Goal: Task Accomplishment & Management: Manage account settings

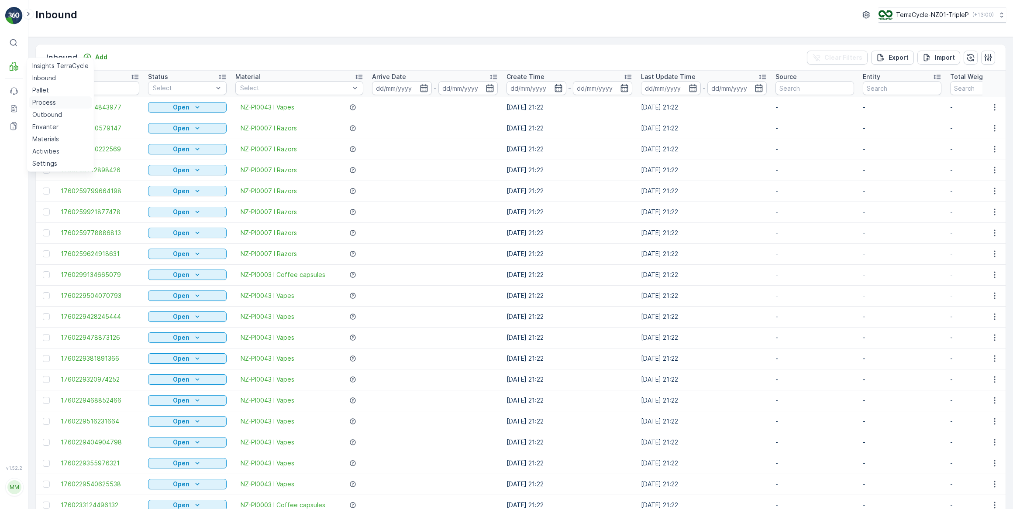
click at [47, 103] on p "Process" at bounding box center [44, 102] width 24 height 9
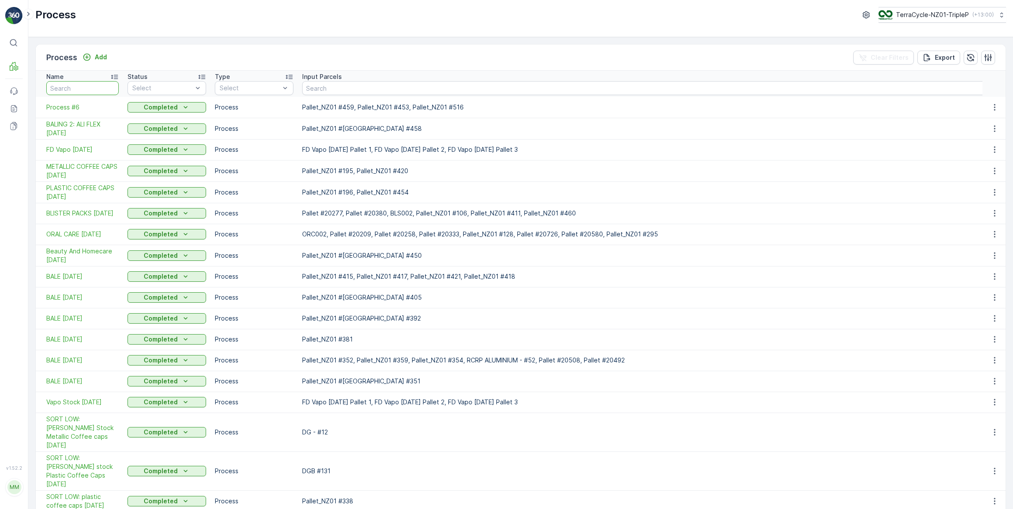
drag, startPoint x: 80, startPoint y: 86, endPoint x: 104, endPoint y: 71, distance: 28.5
click at [83, 83] on input "text" at bounding box center [82, 88] width 72 height 14
type input "5"
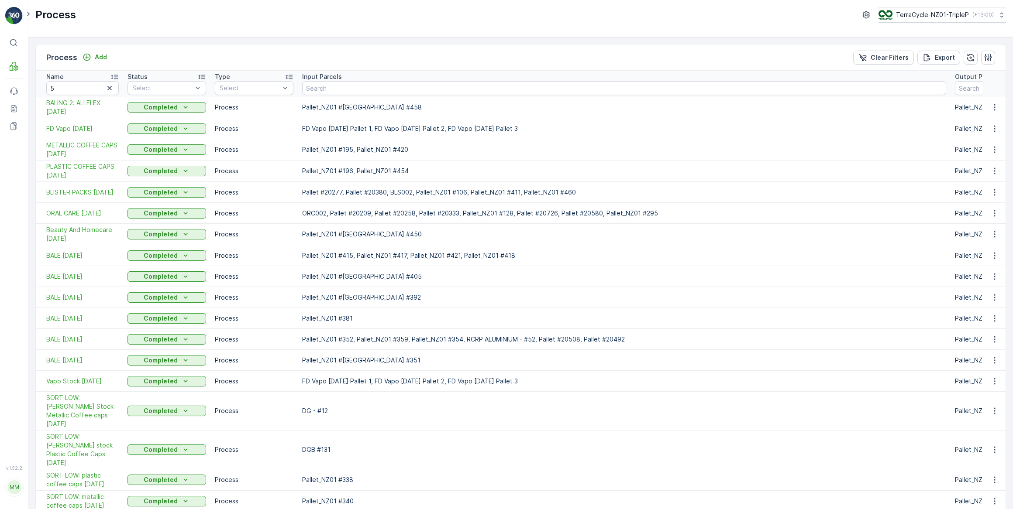
click at [110, 87] on icon "button" at bounding box center [109, 88] width 4 height 4
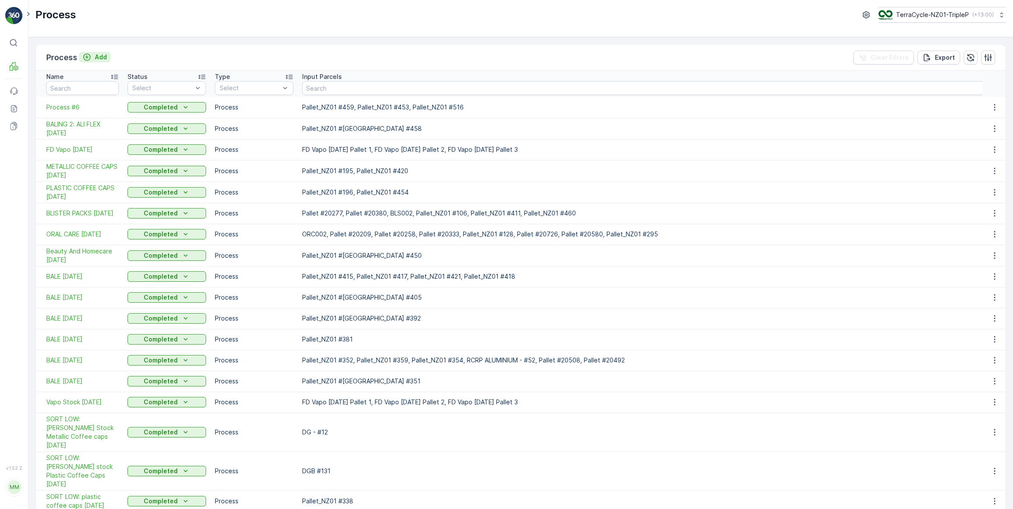
click at [103, 58] on p "Add" at bounding box center [101, 57] width 12 height 9
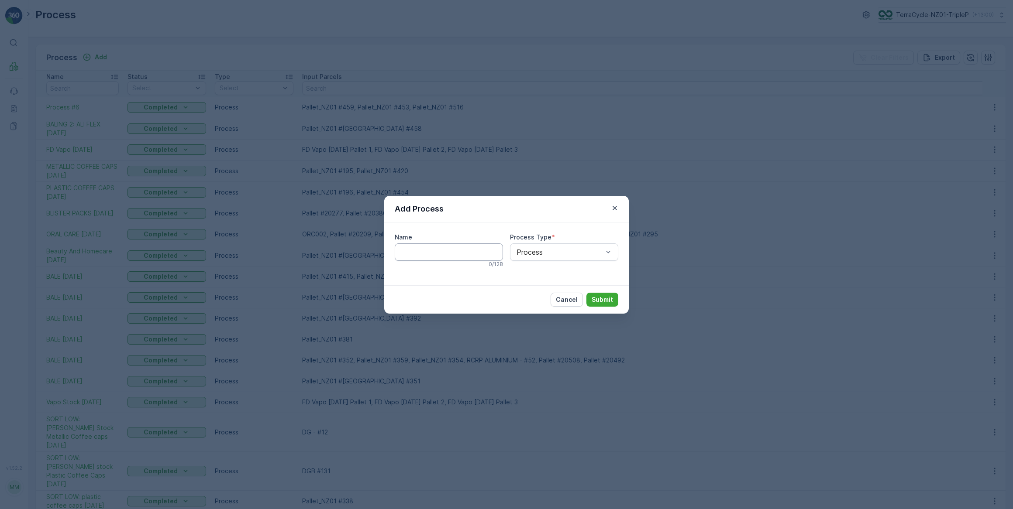
click at [415, 252] on input "Name" at bounding box center [449, 252] width 108 height 17
click at [598, 298] on p "Submit" at bounding box center [601, 300] width 21 height 9
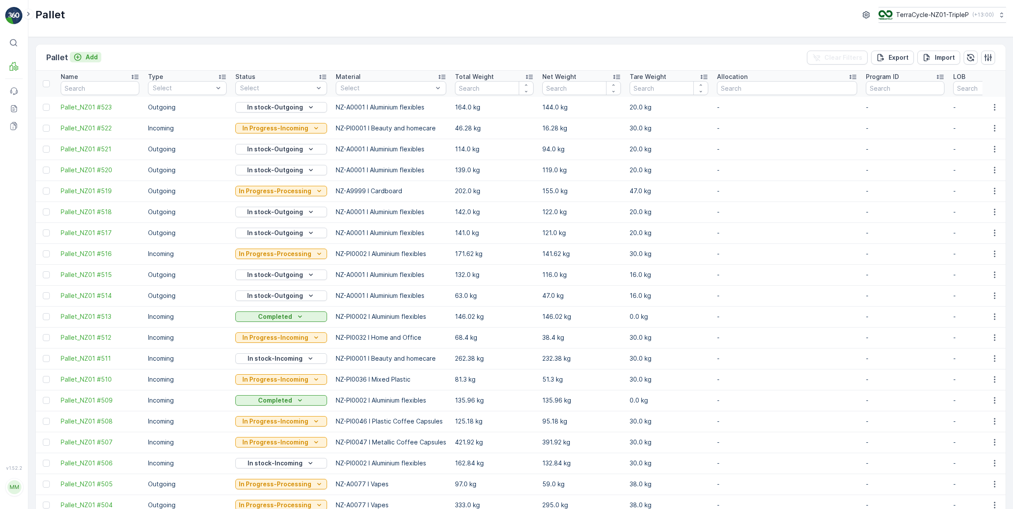
click at [93, 56] on p "Add" at bounding box center [92, 57] width 12 height 9
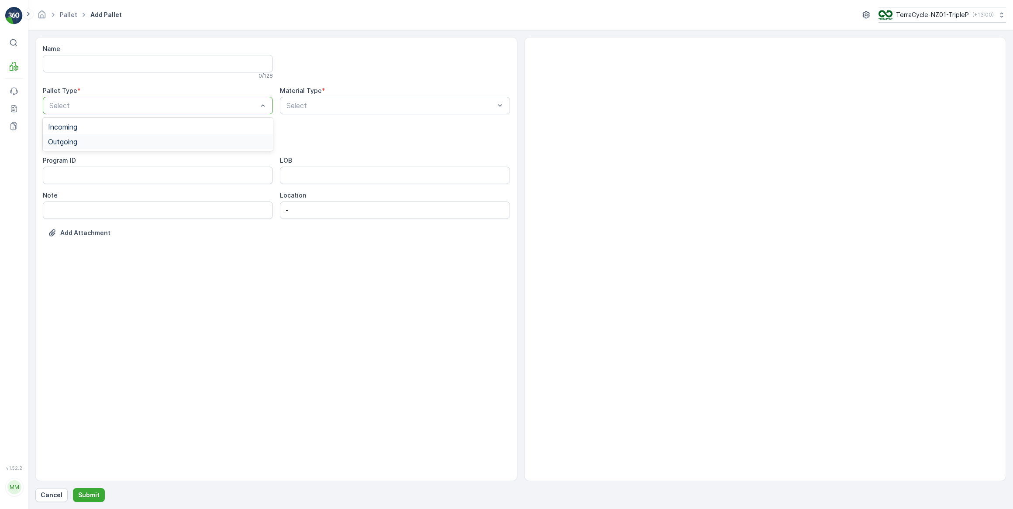
click at [75, 142] on span "Outgoing" at bounding box center [62, 142] width 29 height 8
click at [57, 192] on span "Bale" at bounding box center [55, 192] width 14 height 8
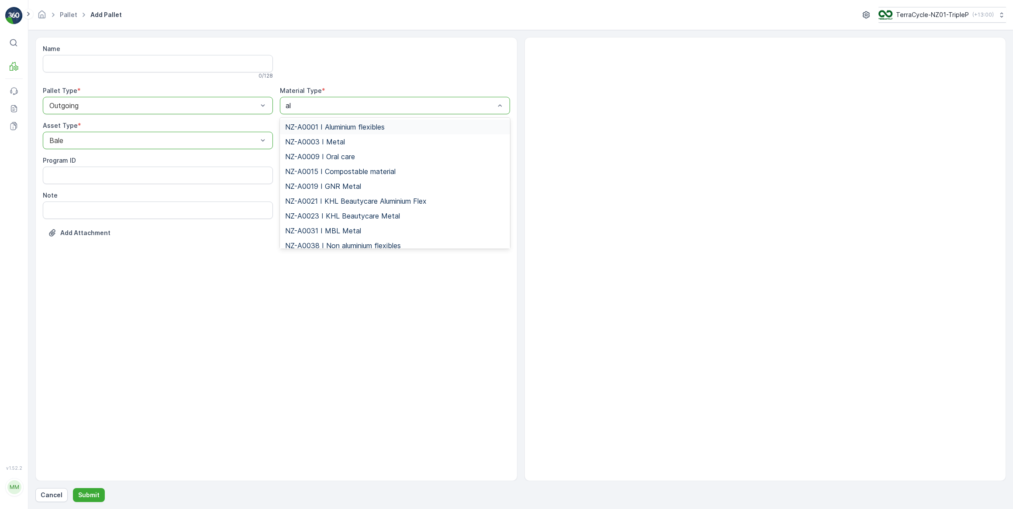
type input "alu"
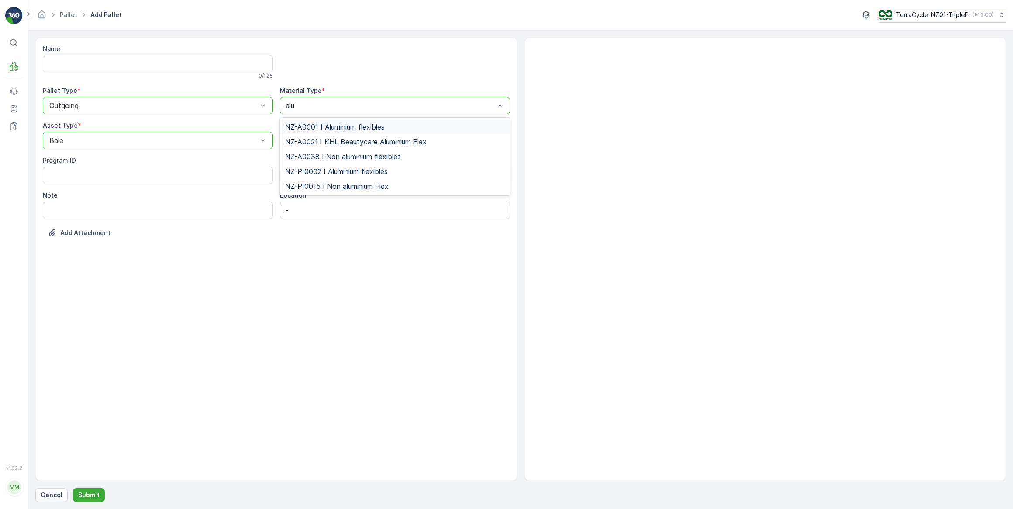
click at [337, 127] on span "NZ-A0001 I Aluminium flexibles" at bounding box center [335, 127] width 100 height 8
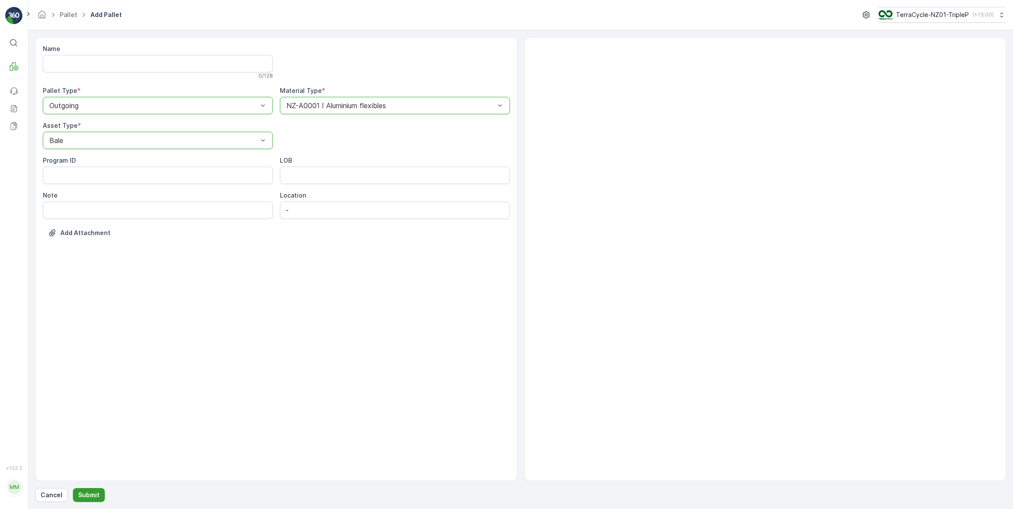
click at [90, 496] on p "Submit" at bounding box center [88, 495] width 21 height 9
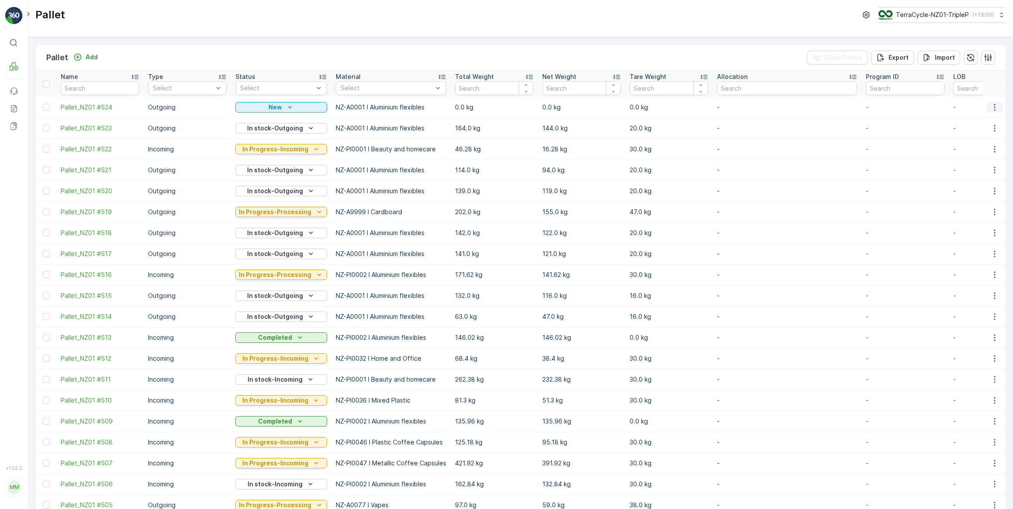
click at [994, 107] on icon "button" at bounding box center [994, 107] width 1 height 7
click at [974, 157] on span "Update Weight" at bounding box center [981, 156] width 45 height 9
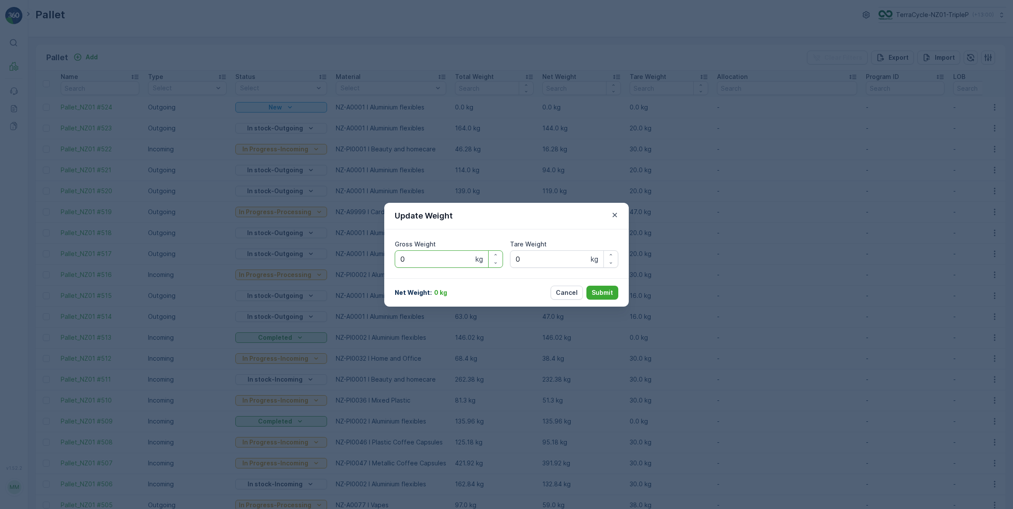
drag, startPoint x: 424, startPoint y: 261, endPoint x: 471, endPoint y: 217, distance: 64.0
click at [426, 260] on Weight "0" at bounding box center [449, 259] width 108 height 17
type Weight "0136"
click at [550, 258] on Weight "0" at bounding box center [564, 259] width 108 height 17
type Weight "020"
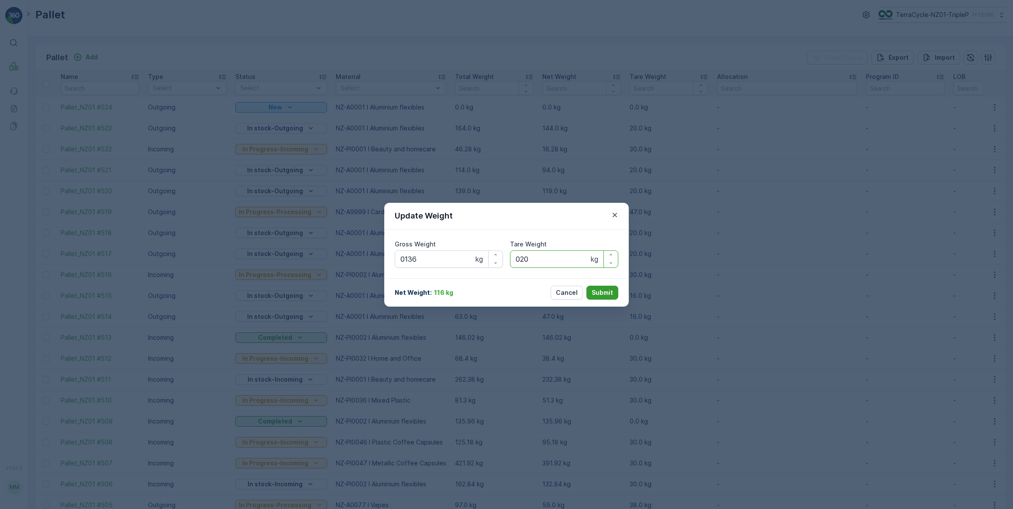
click at [598, 292] on p "Submit" at bounding box center [601, 293] width 21 height 9
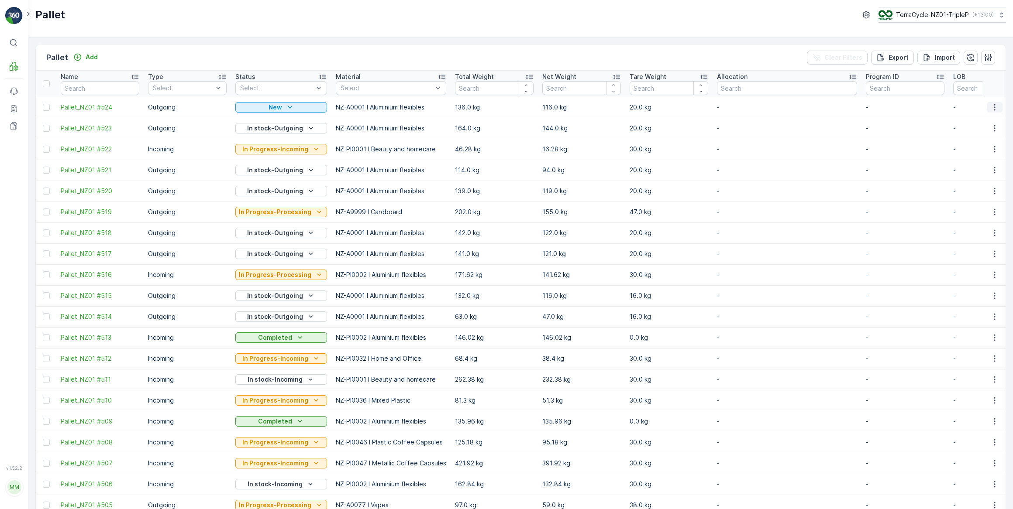
click at [994, 109] on icon "button" at bounding box center [994, 107] width 1 height 7
click at [973, 169] on span "Print QR" at bounding box center [971, 169] width 24 height 9
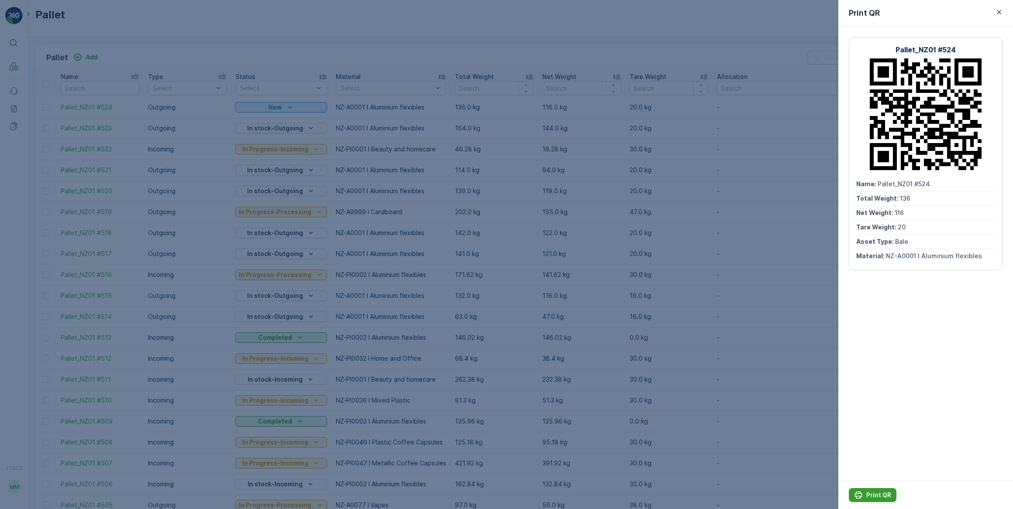
click at [879, 494] on p "Print QR" at bounding box center [878, 495] width 25 height 9
drag, startPoint x: 998, startPoint y: 13, endPoint x: 992, endPoint y: 17, distance: 7.4
click at [996, 14] on icon "button" at bounding box center [998, 12] width 9 height 9
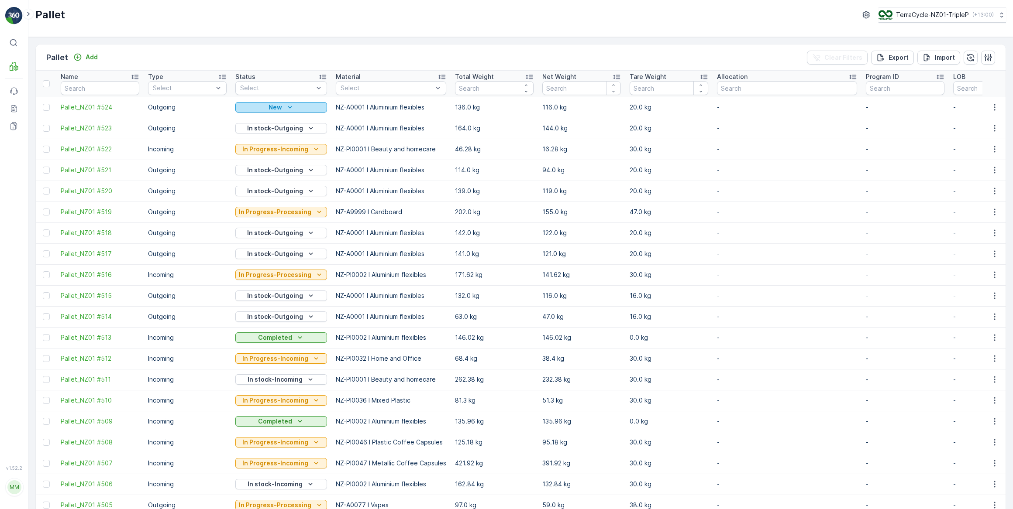
click at [285, 110] on icon "New" at bounding box center [289, 107] width 9 height 9
click at [280, 131] on span "In Progress-Processing" at bounding box center [275, 132] width 68 height 9
click at [288, 108] on p "In Progress-Processing" at bounding box center [275, 107] width 72 height 9
click at [282, 182] on span "In stock-Outgoing" at bounding box center [267, 181] width 52 height 9
drag, startPoint x: 78, startPoint y: 87, endPoint x: 188, endPoint y: 31, distance: 123.8
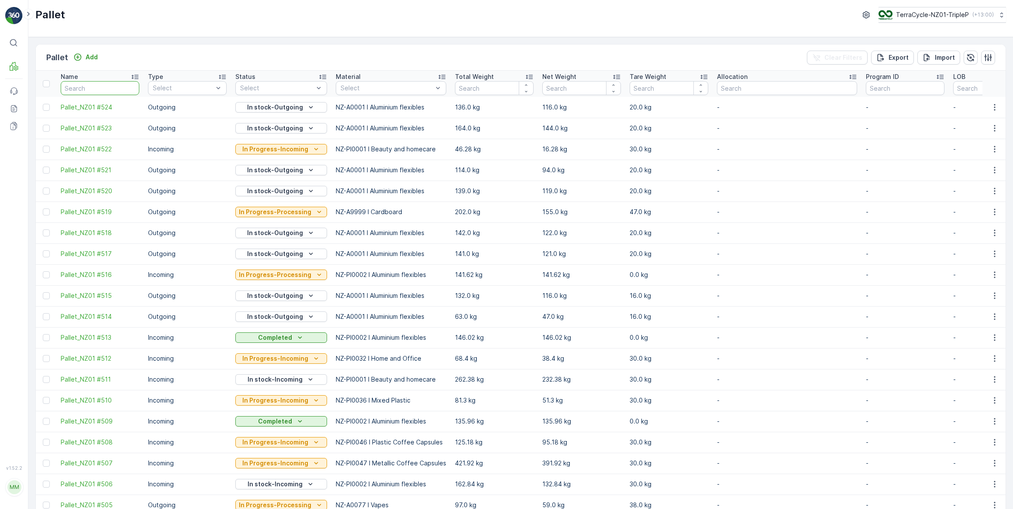
click at [86, 79] on th "Name" at bounding box center [99, 84] width 87 height 26
type input "457"
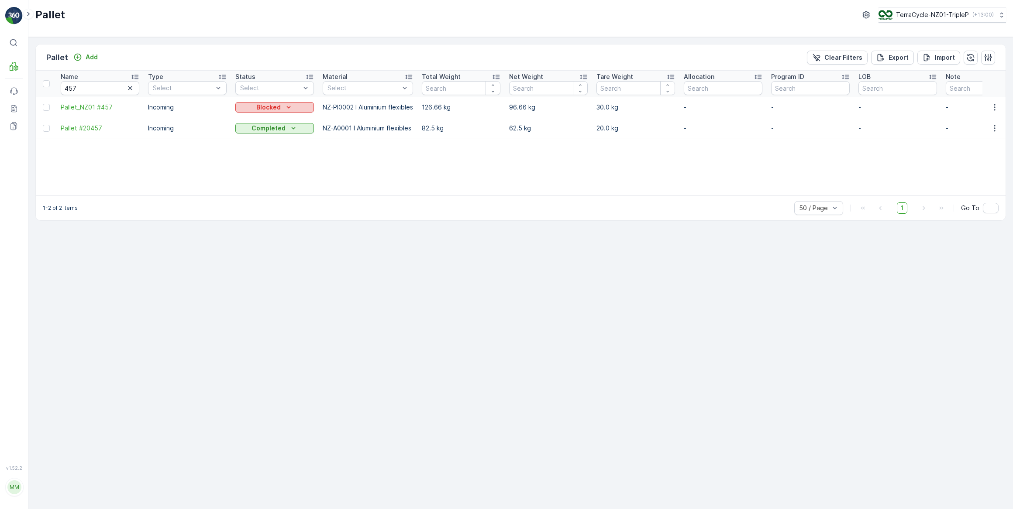
click at [275, 108] on p "Blocked" at bounding box center [268, 107] width 24 height 9
click at [274, 146] on span "In stock-Incoming" at bounding box center [266, 144] width 51 height 9
click at [287, 108] on p "In stock-Incoming" at bounding box center [268, 107] width 55 height 9
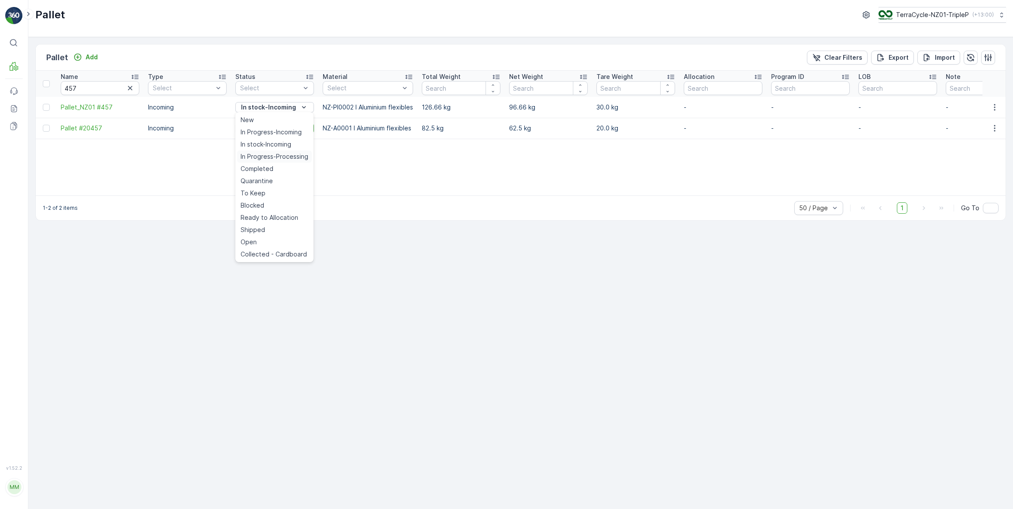
click at [274, 157] on span "In Progress-Processing" at bounding box center [275, 156] width 68 height 9
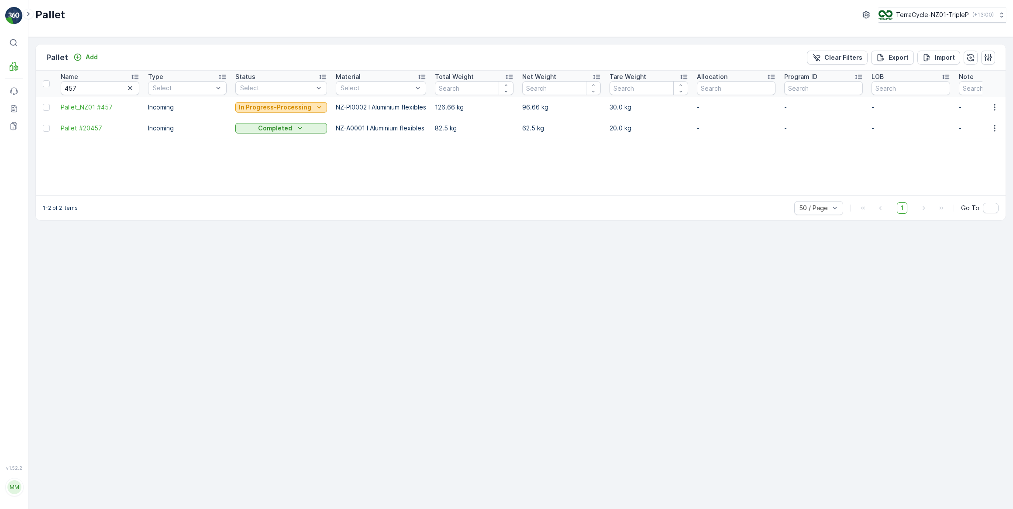
click at [291, 108] on p "In Progress-Processing" at bounding box center [275, 107] width 72 height 9
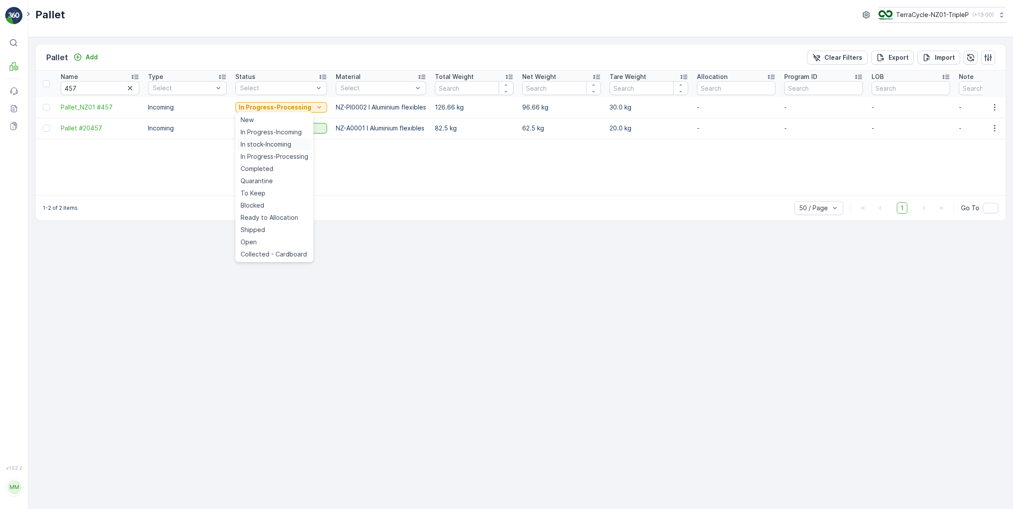
click at [271, 145] on span "In stock-Incoming" at bounding box center [266, 144] width 51 height 9
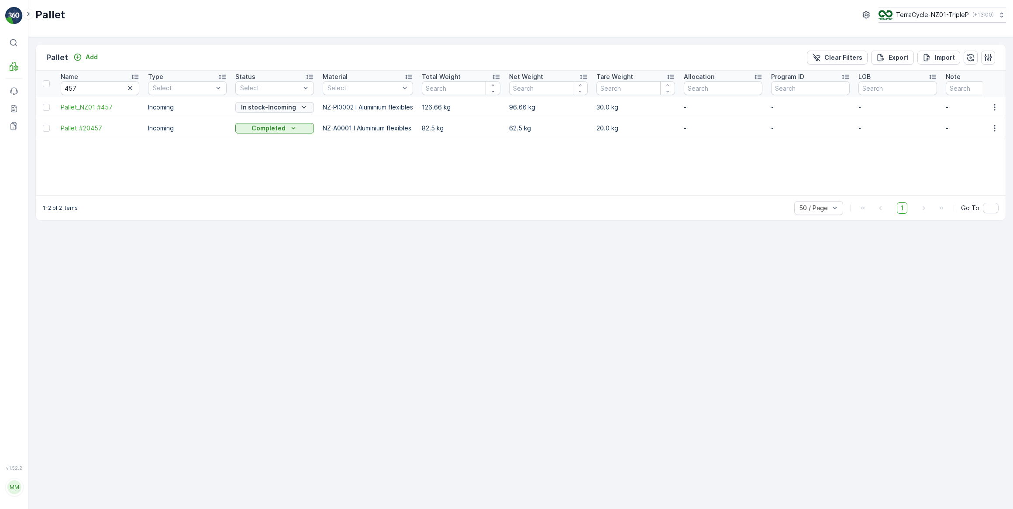
click at [296, 105] on div "In stock-Incoming" at bounding box center [275, 107] width 72 height 9
click at [280, 157] on span "In Progress-Processing" at bounding box center [275, 156] width 68 height 9
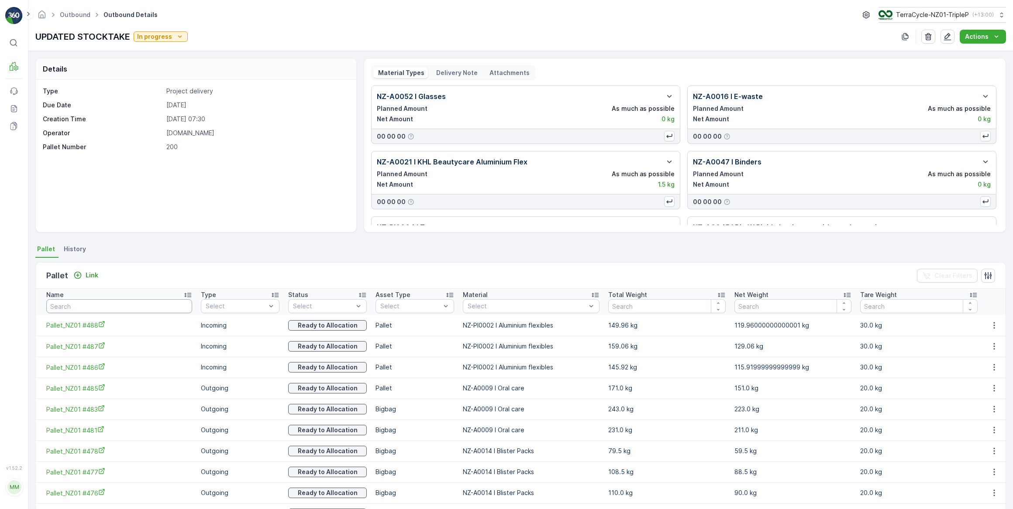
drag, startPoint x: 109, startPoint y: 309, endPoint x: 144, endPoint y: 268, distance: 54.2
click at [111, 306] on input "text" at bounding box center [119, 306] width 146 height 14
type input "457"
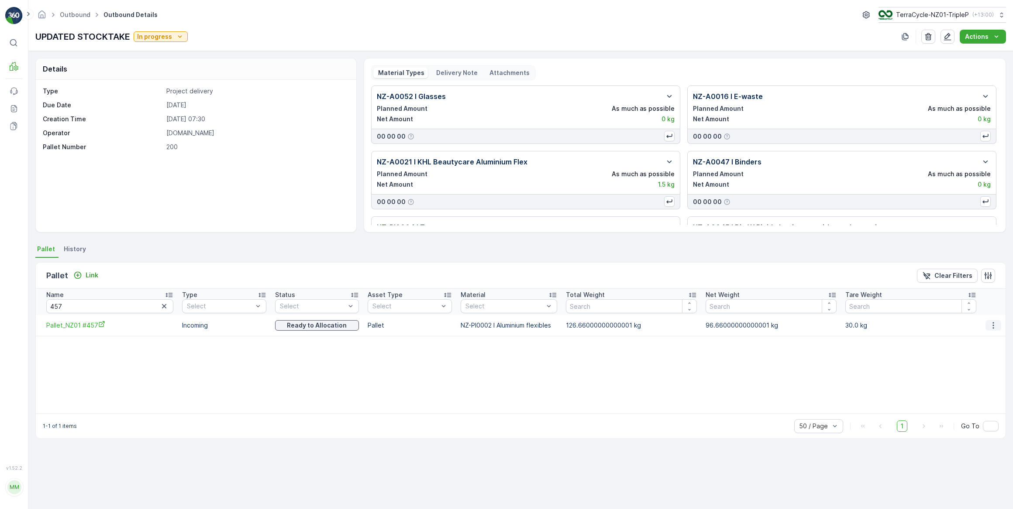
click at [993, 326] on icon "button" at bounding box center [993, 325] width 9 height 9
click at [974, 353] on span "Unlink Pallet" at bounding box center [976, 354] width 35 height 9
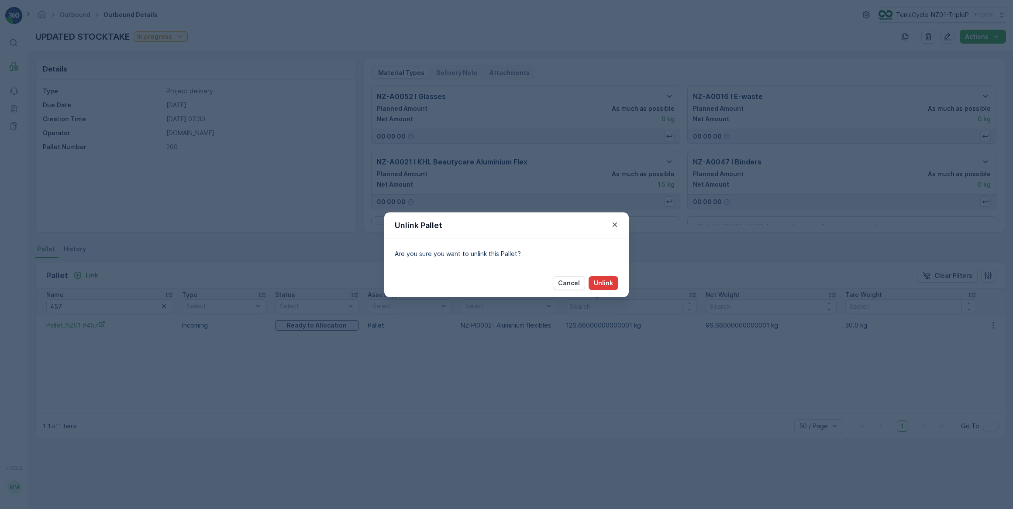
click at [608, 281] on p "Unlink" at bounding box center [603, 283] width 19 height 9
